Goal: Information Seeking & Learning: Learn about a topic

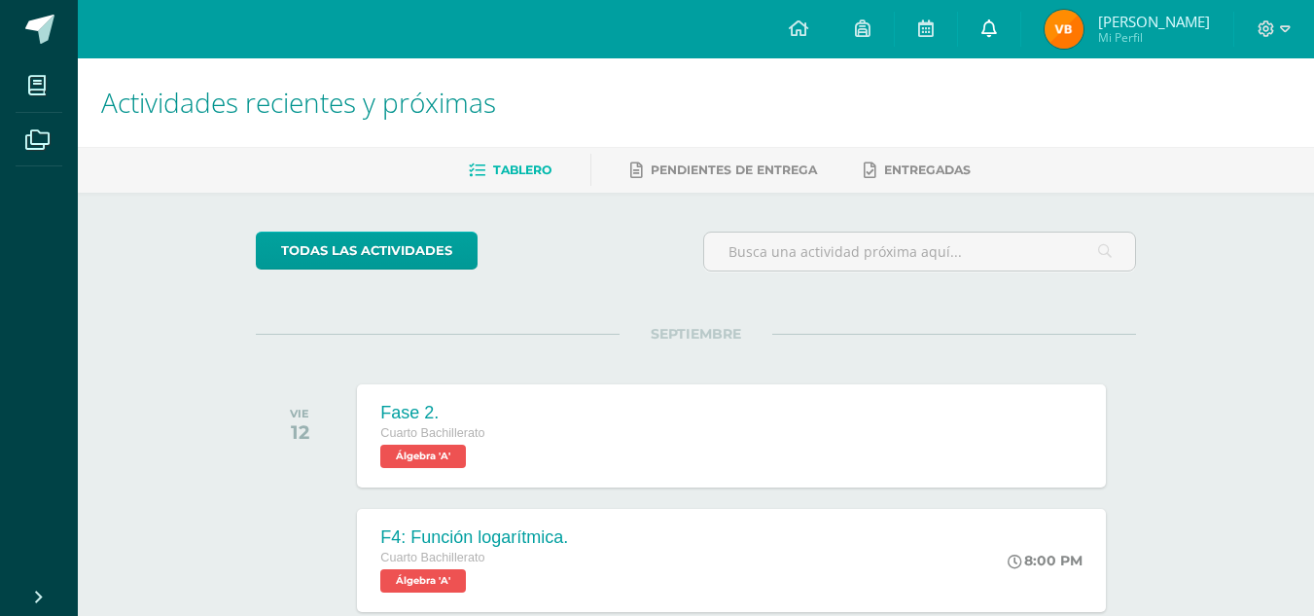
click at [958, 19] on link at bounding box center [989, 29] width 62 height 58
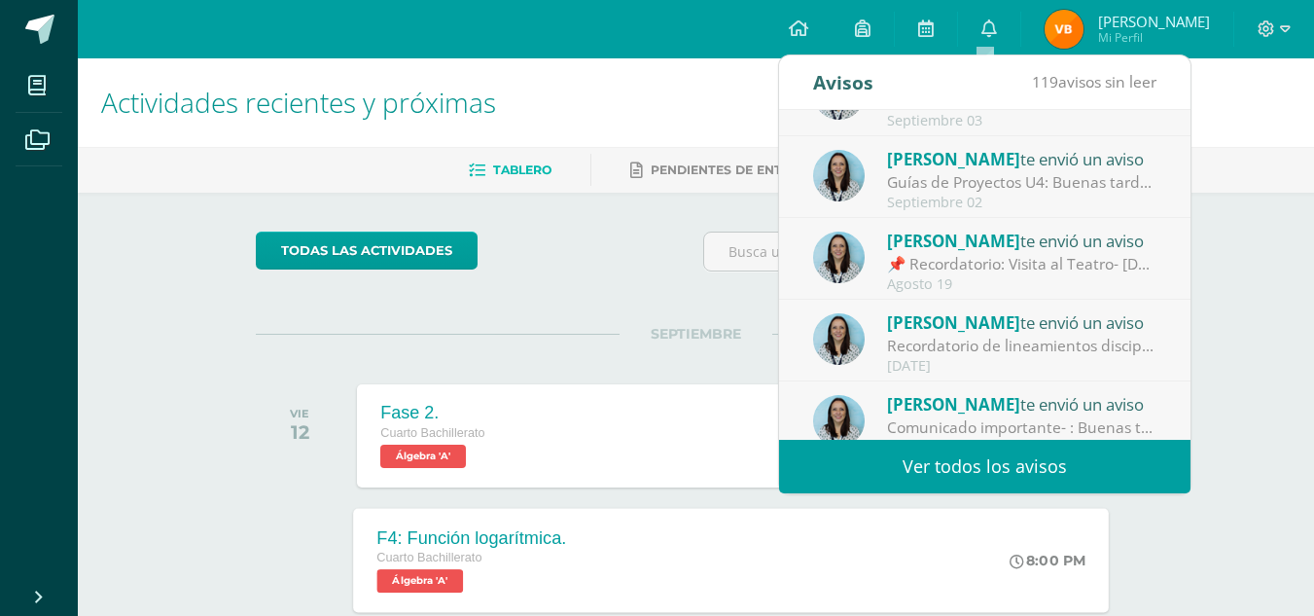
scroll to position [302, 0]
click at [898, 469] on link "Ver todos los avisos" at bounding box center [984, 466] width 411 height 53
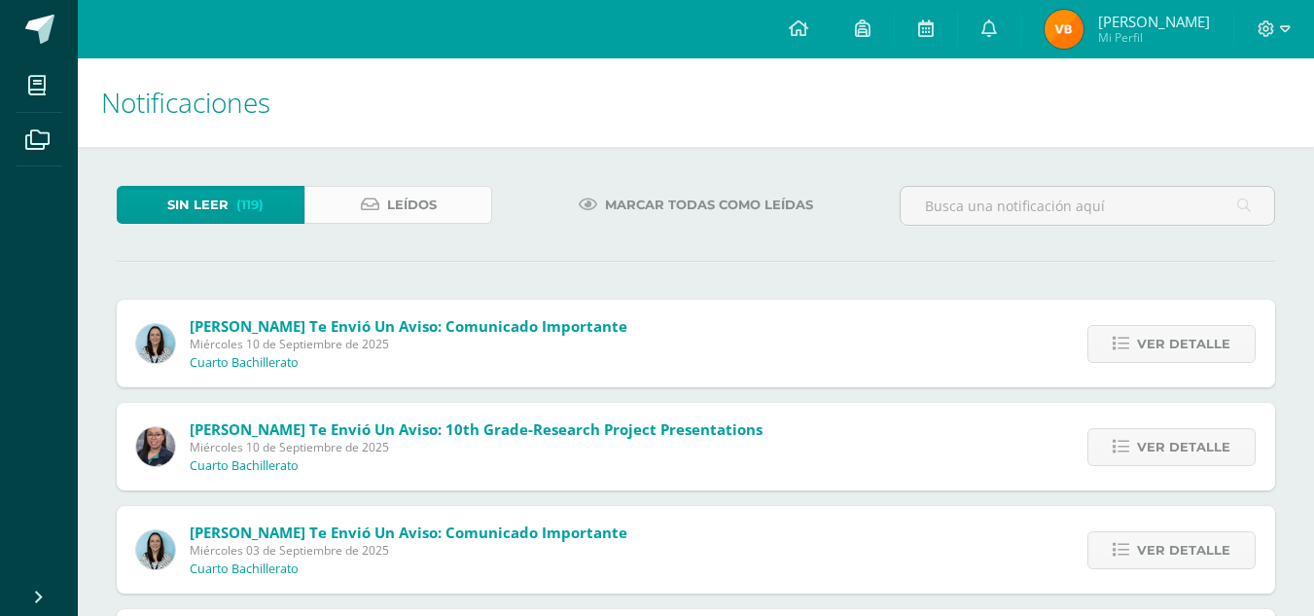
click at [387, 214] on span "Leídos" at bounding box center [412, 205] width 50 height 36
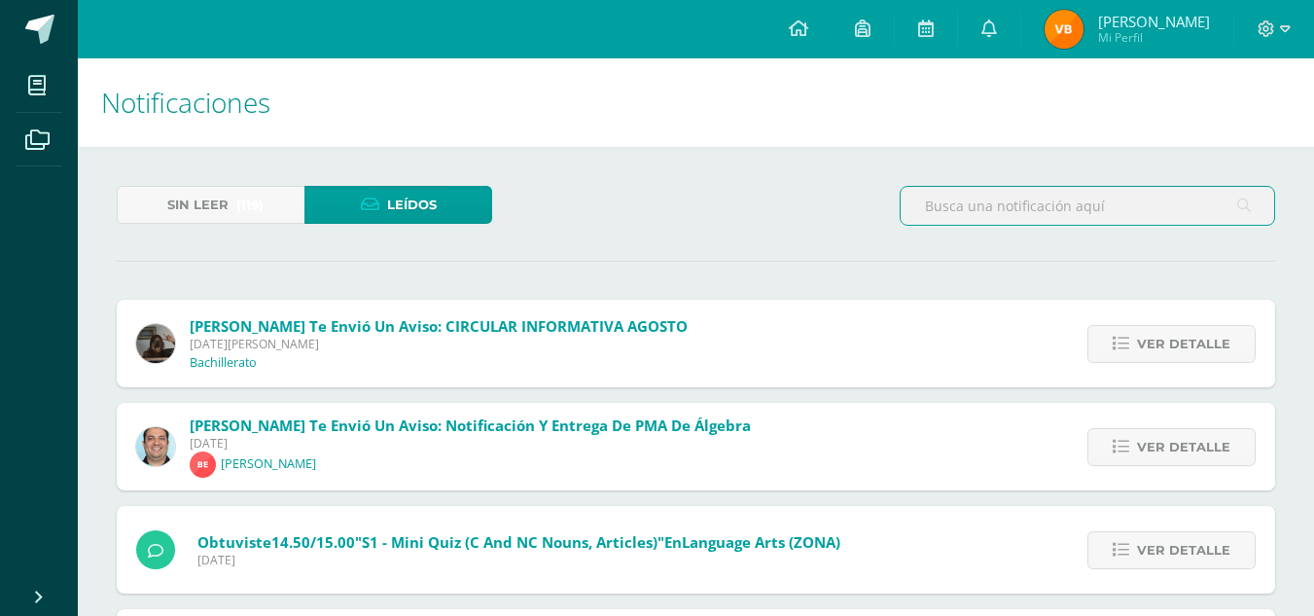
click at [1024, 208] on input "text" at bounding box center [1087, 206] width 373 height 38
type input "f"
type input "F"
type input "Escolar"
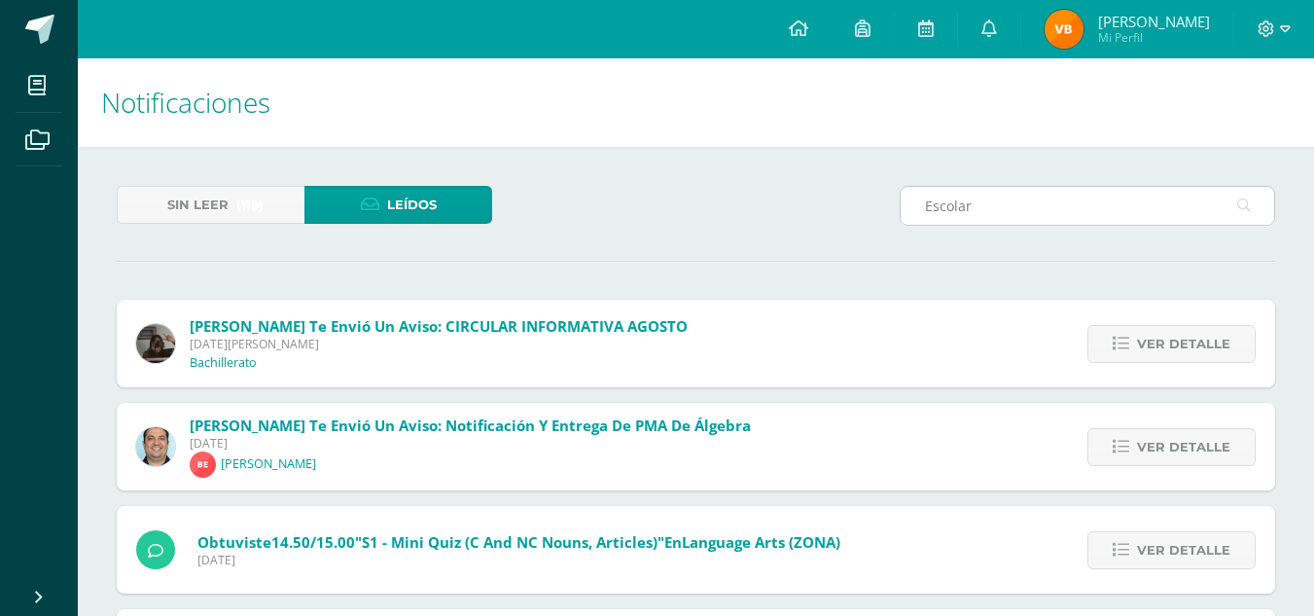
click at [1247, 209] on icon at bounding box center [1244, 206] width 14 height 40
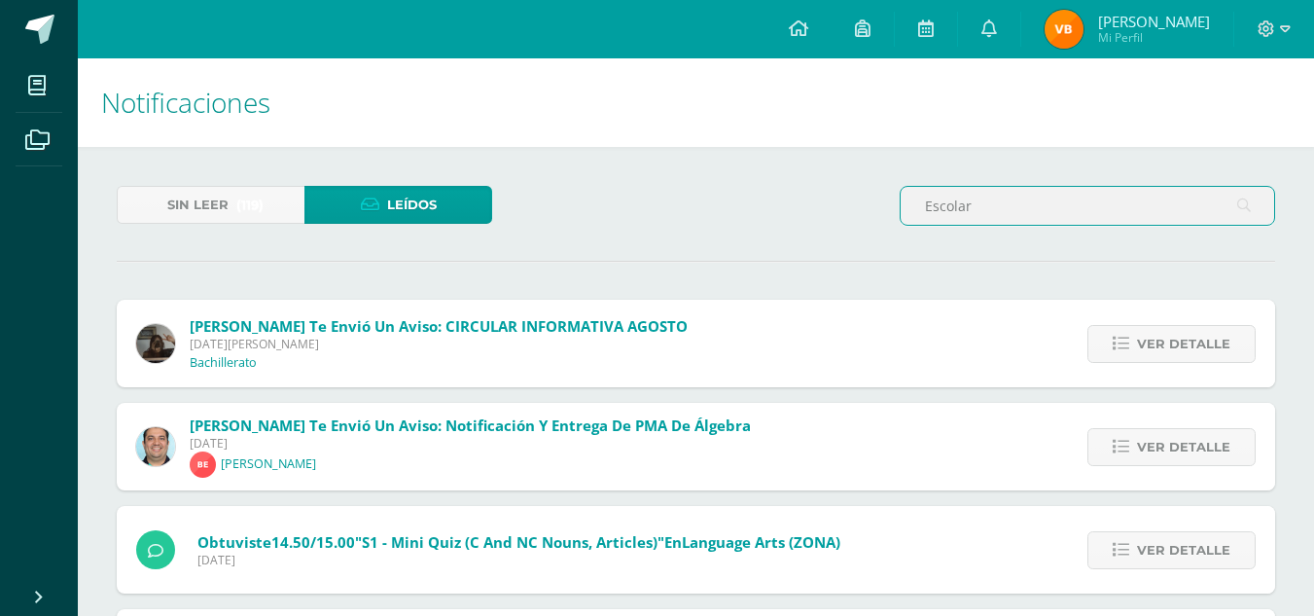
click at [1133, 211] on input "Escolar" at bounding box center [1087, 206] width 373 height 38
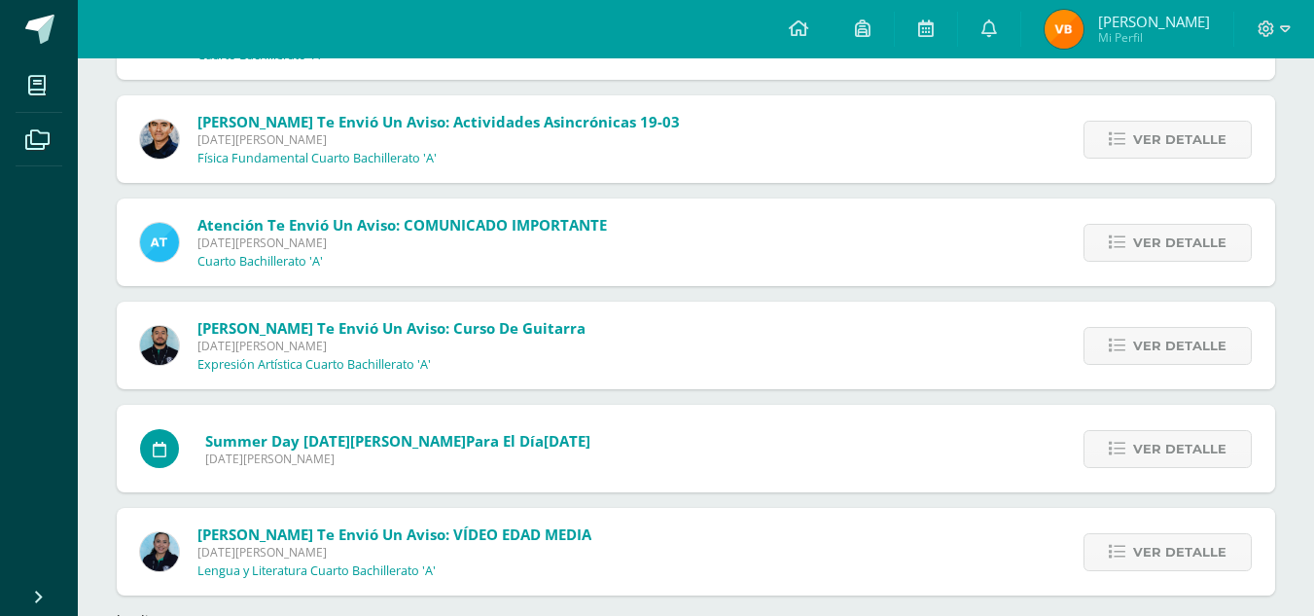
scroll to position [3865, 0]
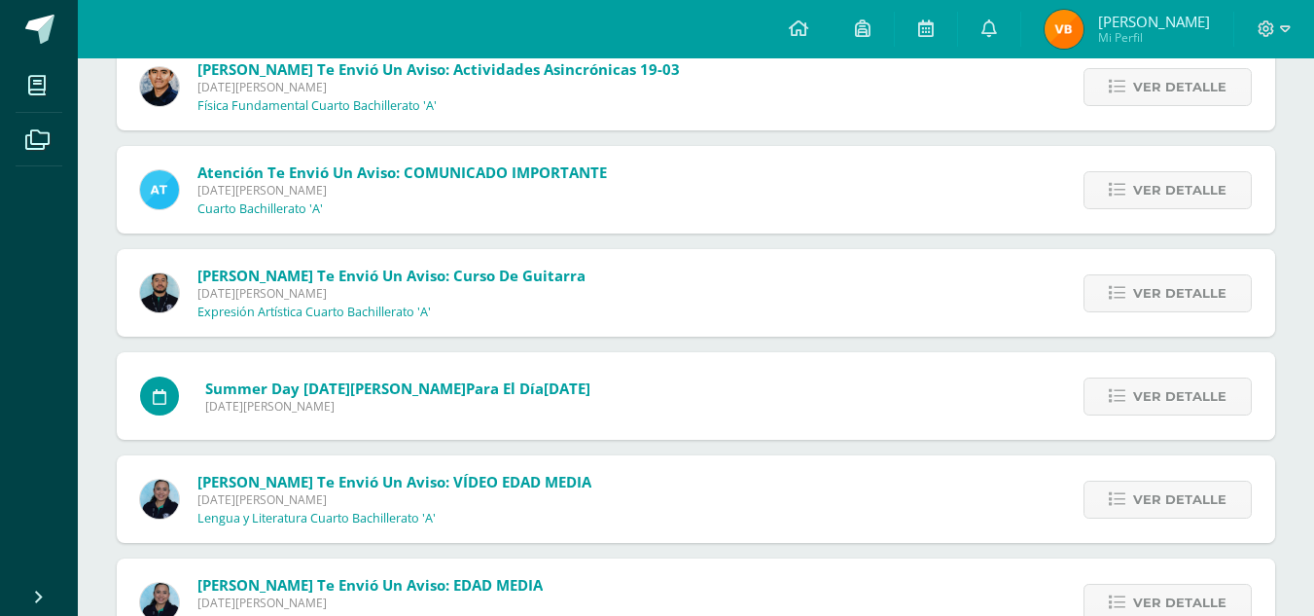
click at [820, 374] on div "Summer Day [DATE][PERSON_NAME] para el día [DATE] [DATE][PERSON_NAME] Ver detal…" at bounding box center [696, 396] width 1158 height 88
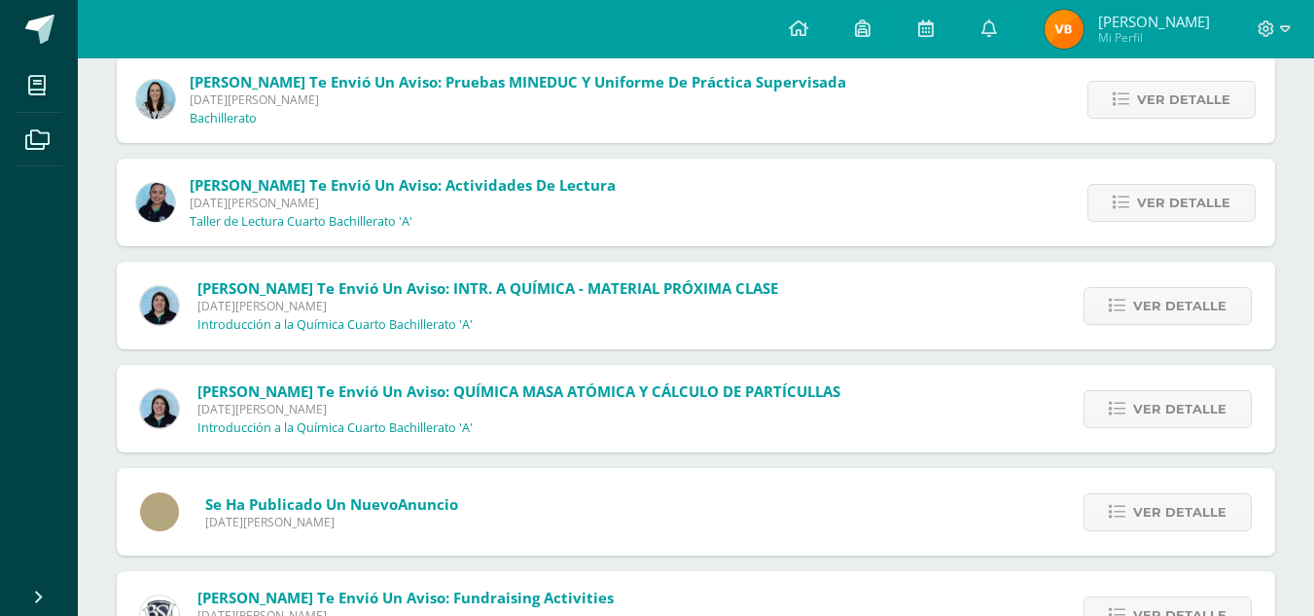
scroll to position [1068, 0]
